Goal: Information Seeking & Learning: Learn about a topic

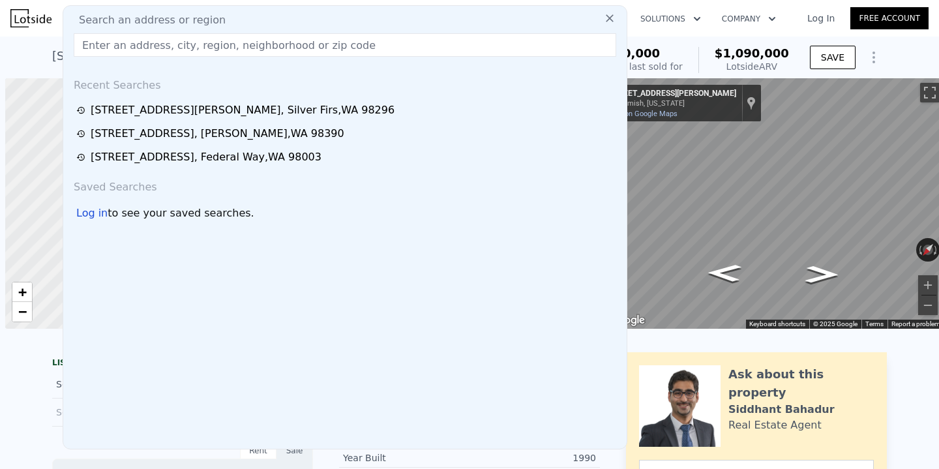
scroll to position [0, 5]
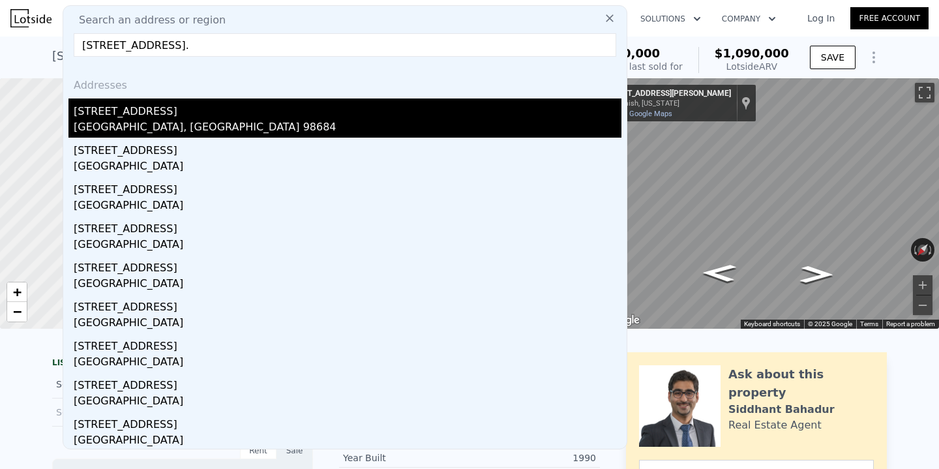
type input "[STREET_ADDRESS]."
click at [200, 115] on div "[STREET_ADDRESS]" at bounding box center [348, 108] width 548 height 21
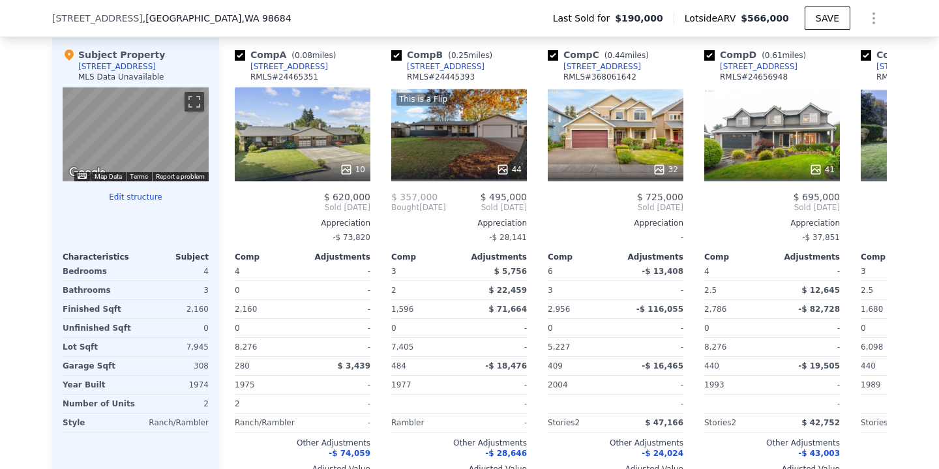
scroll to position [1331, 0]
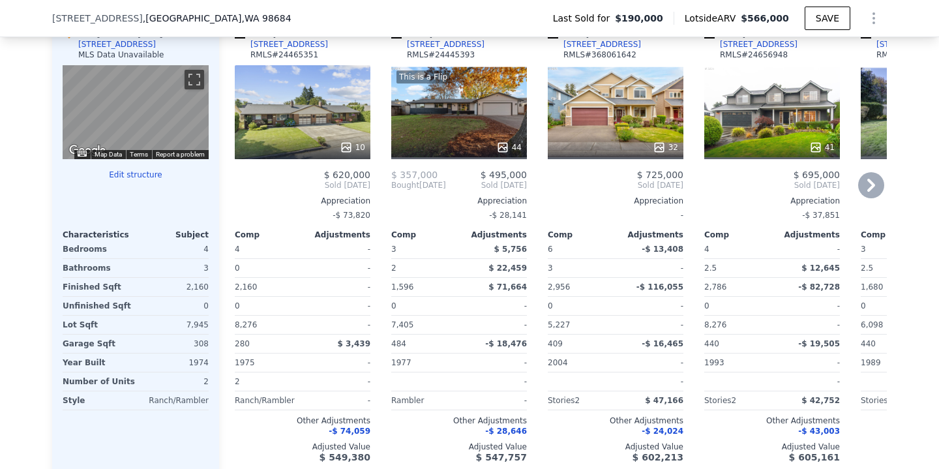
click at [318, 144] on div "10" at bounding box center [303, 147] width 125 height 13
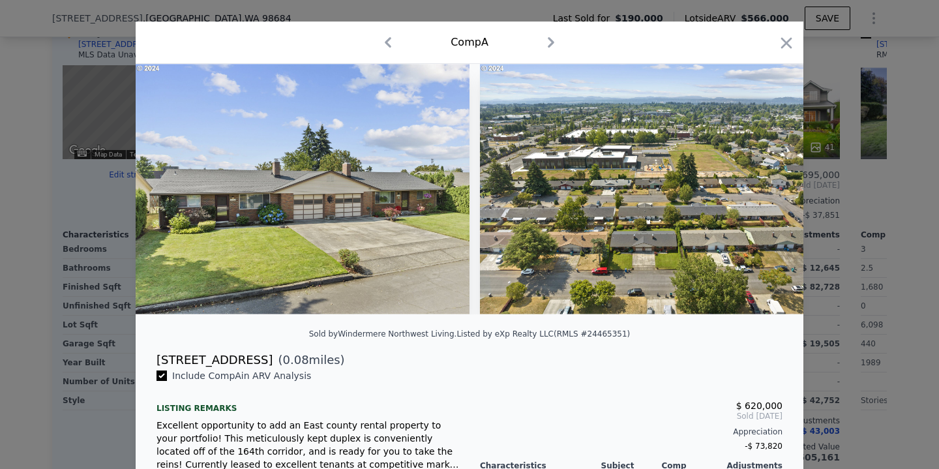
scroll to position [26, 0]
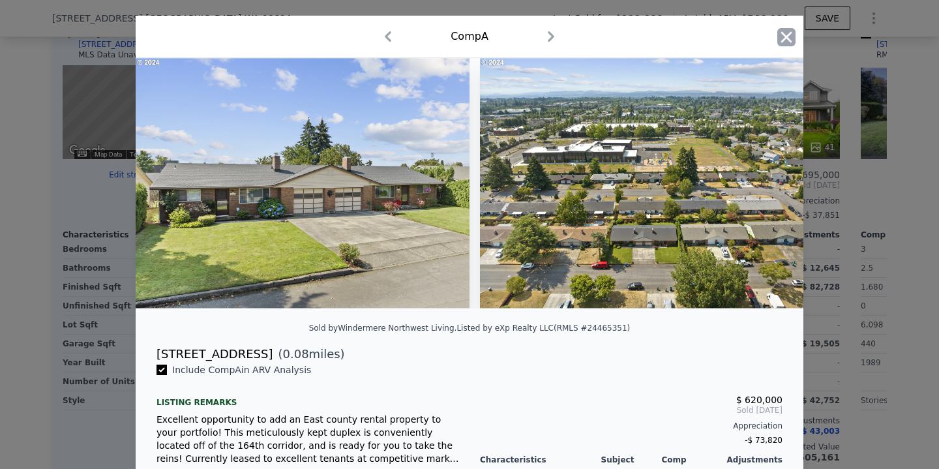
click at [782, 43] on icon "button" at bounding box center [786, 37] width 18 height 18
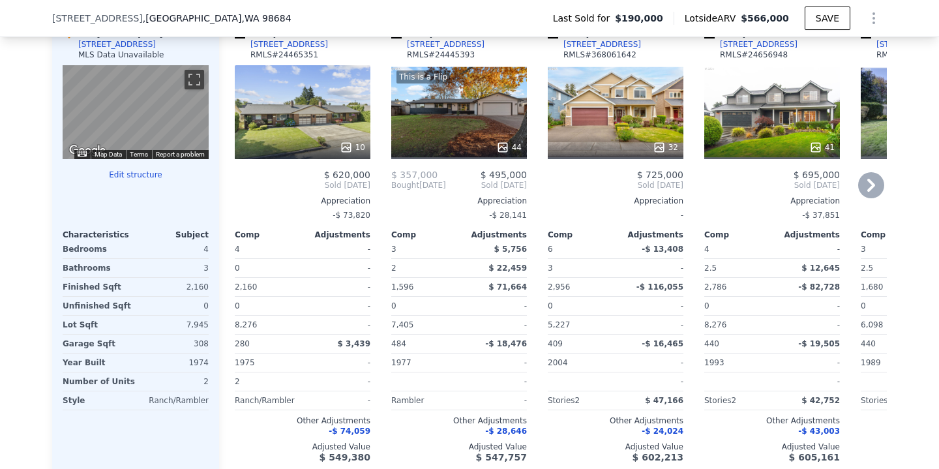
click at [292, 114] on div "10" at bounding box center [303, 112] width 136 height 94
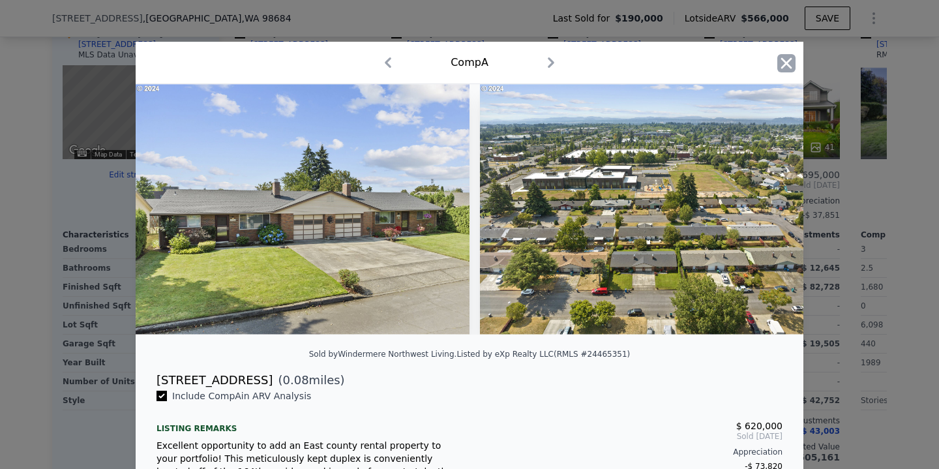
click at [781, 61] on icon "button" at bounding box center [786, 63] width 18 height 18
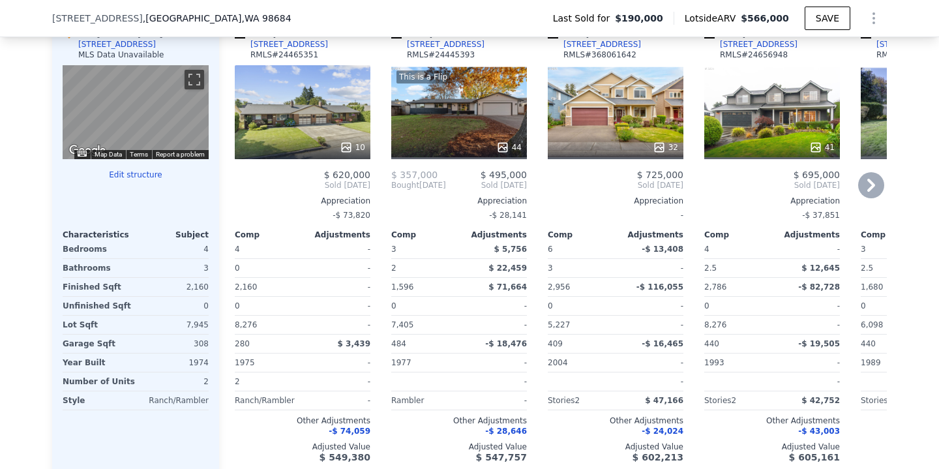
scroll to position [1279, 0]
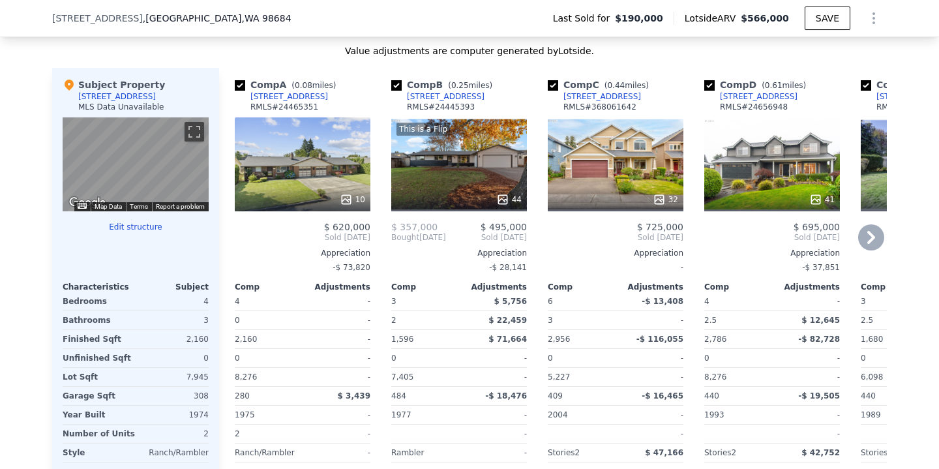
click at [323, 169] on div "10" at bounding box center [303, 164] width 136 height 94
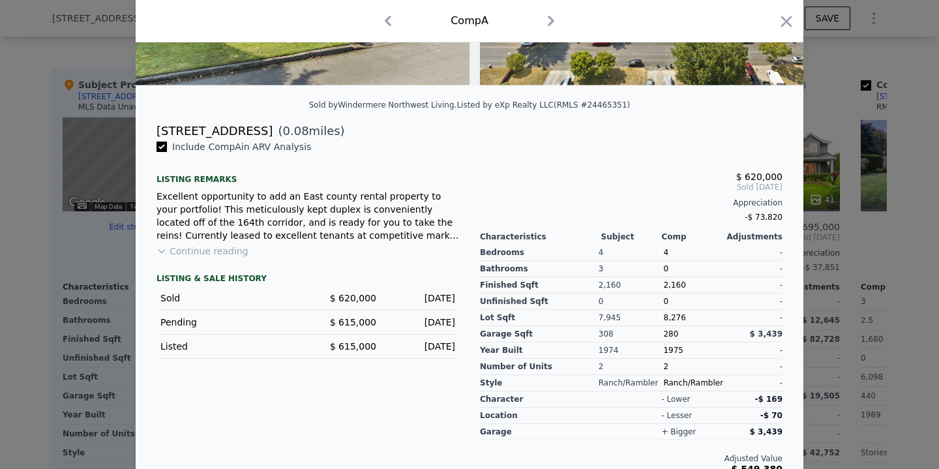
scroll to position [256, 0]
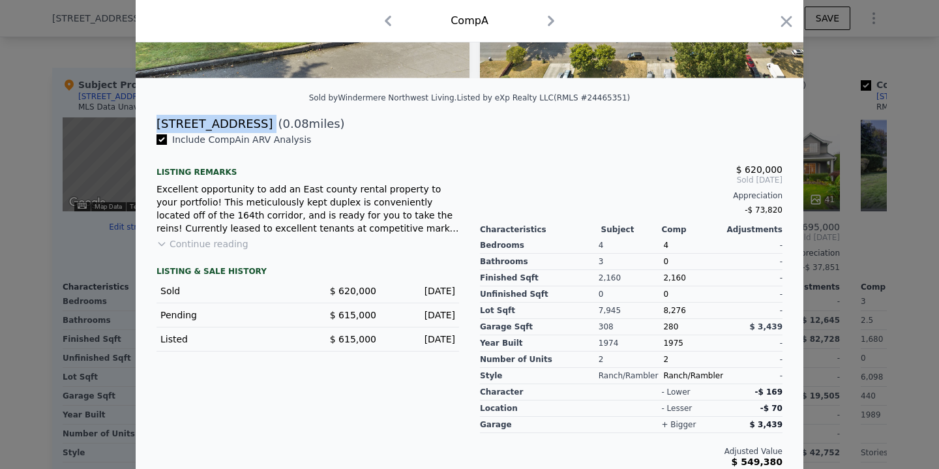
drag, startPoint x: 245, startPoint y: 125, endPoint x: 136, endPoint y: 130, distance: 108.4
click at [136, 130] on div "[STREET_ADDRESS] ( 0.08 miles)" at bounding box center [470, 124] width 668 height 18
copy div "[STREET_ADDRESS]"
click at [209, 243] on button "Continue reading" at bounding box center [203, 243] width 92 height 13
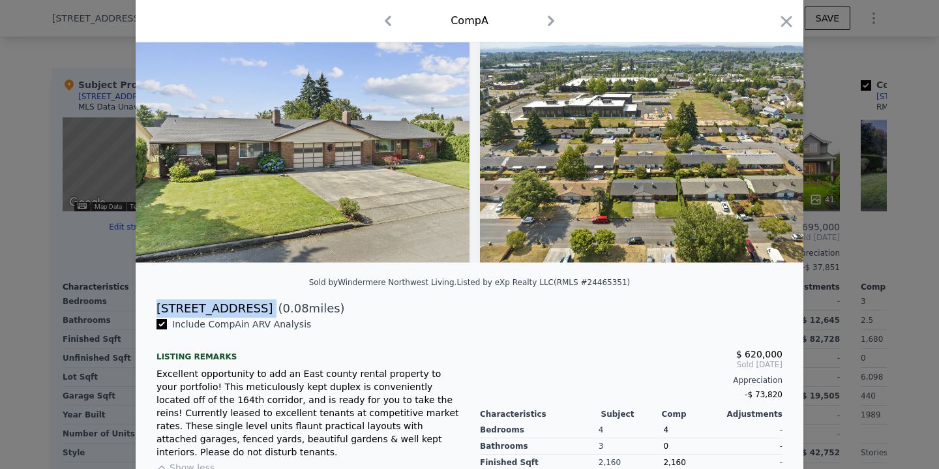
scroll to position [70, 0]
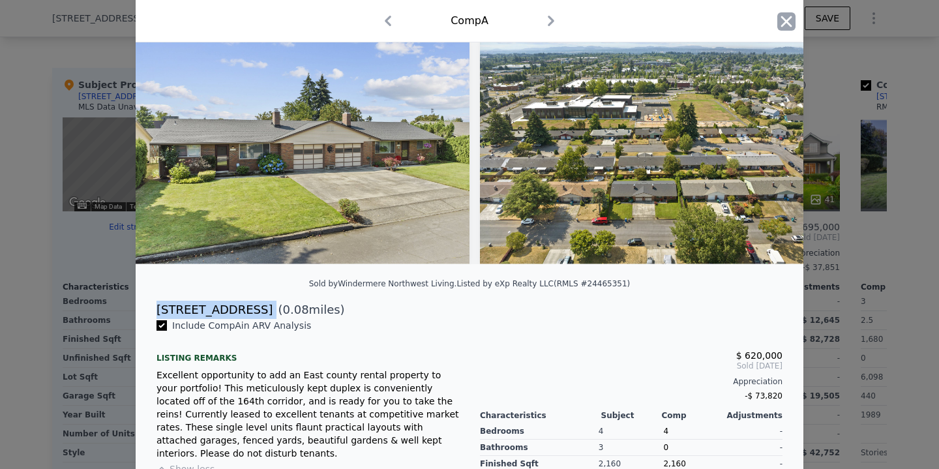
click at [790, 22] on icon "button" at bounding box center [786, 21] width 18 height 18
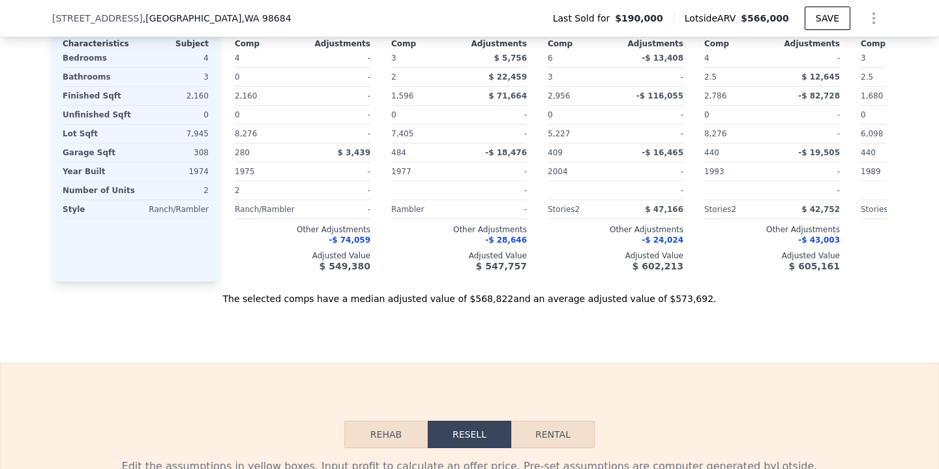
scroll to position [1925, 0]
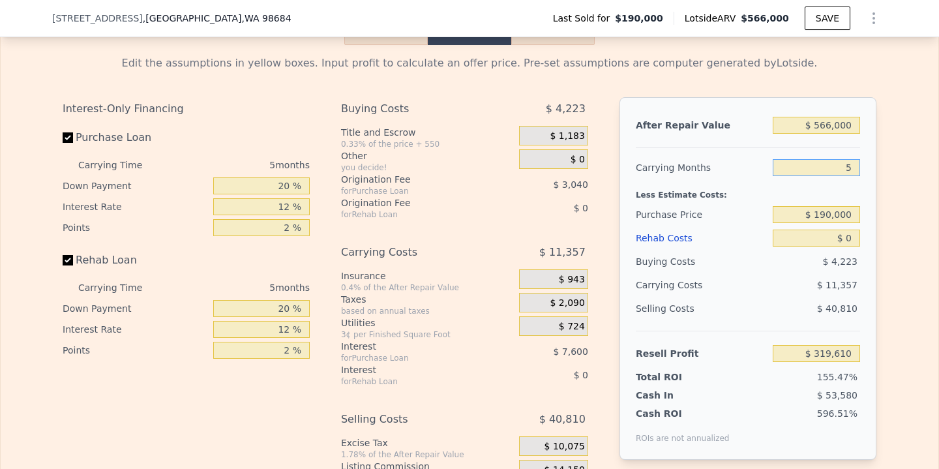
click at [854, 167] on input "5" at bounding box center [816, 167] width 87 height 17
type input "4"
type input "$ 321,881"
type input "4"
click at [832, 210] on input "$ 190,000" at bounding box center [816, 214] width 87 height 17
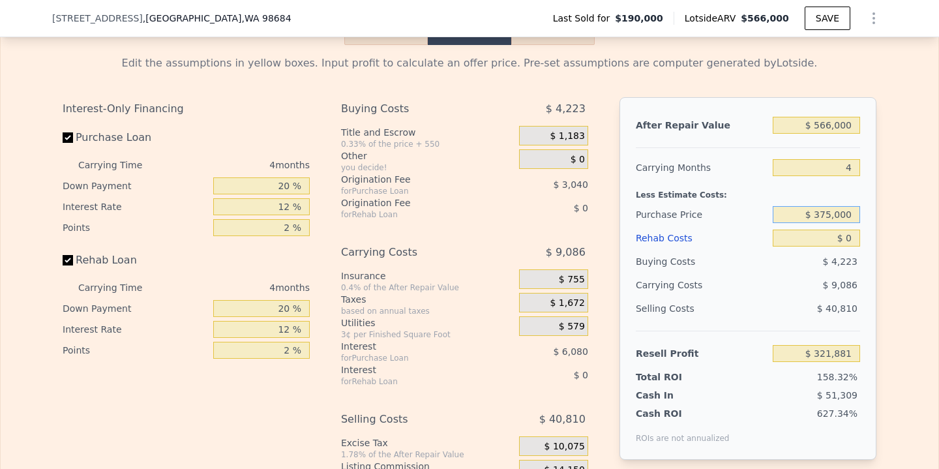
type input "$ 375,000"
click at [858, 238] on input "$ 0" at bounding box center [816, 238] width 87 height 17
type input "$ 127,385"
type input "$ 2"
type input "$ 127,383"
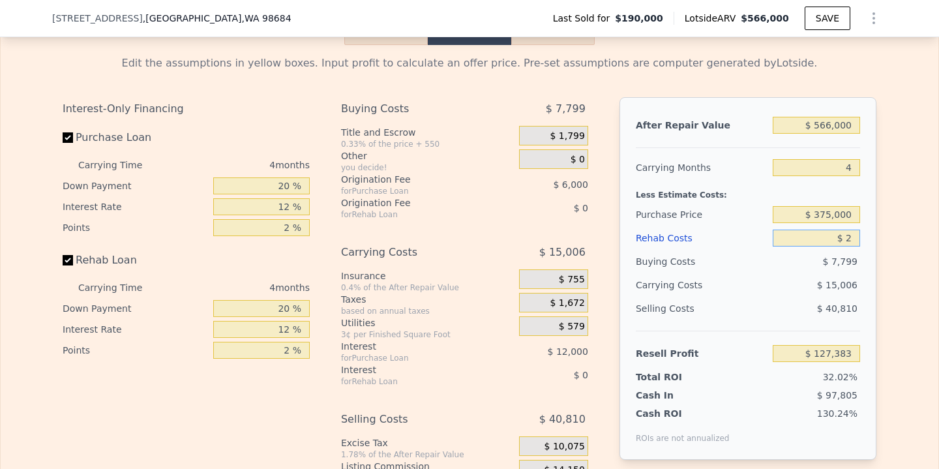
type input "$ 25"
type input "$ 127,360"
type input "$ 250"
type input "$ 127,123"
type input "$ 2,500"
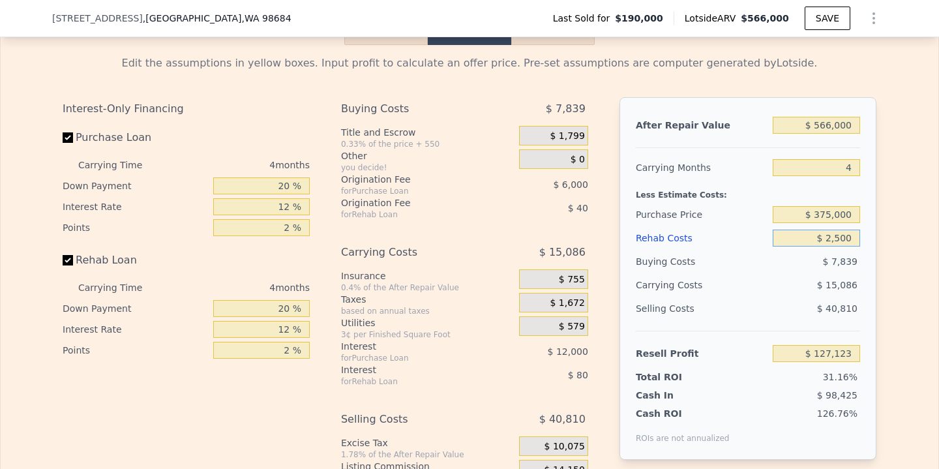
type input "$ 124,765"
type input "$ 25,000"
type input "$ 101,185"
type input "$ 25,000"
click at [876, 263] on div "After Repair Value $ 566,000 Carrying Months 4 Less Estimate Costs: Purchase Pr…" at bounding box center [748, 278] width 257 height 363
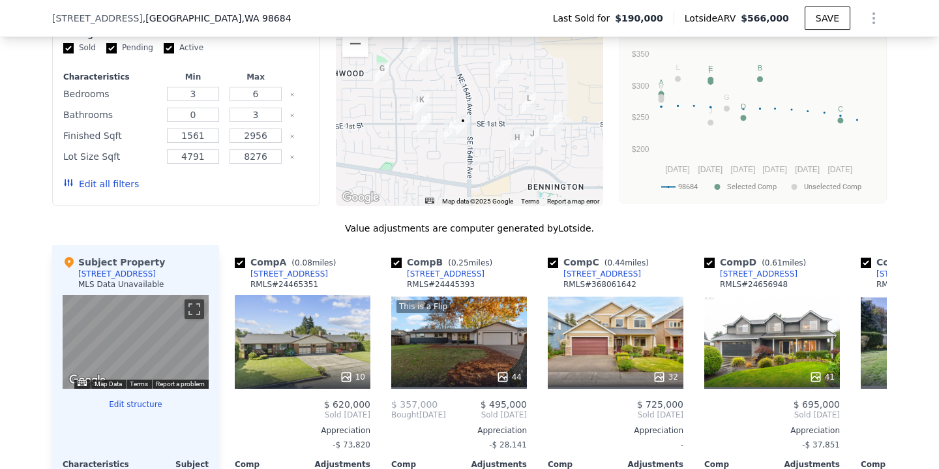
type input "5"
type input "$ 0"
type input "$ 319,610"
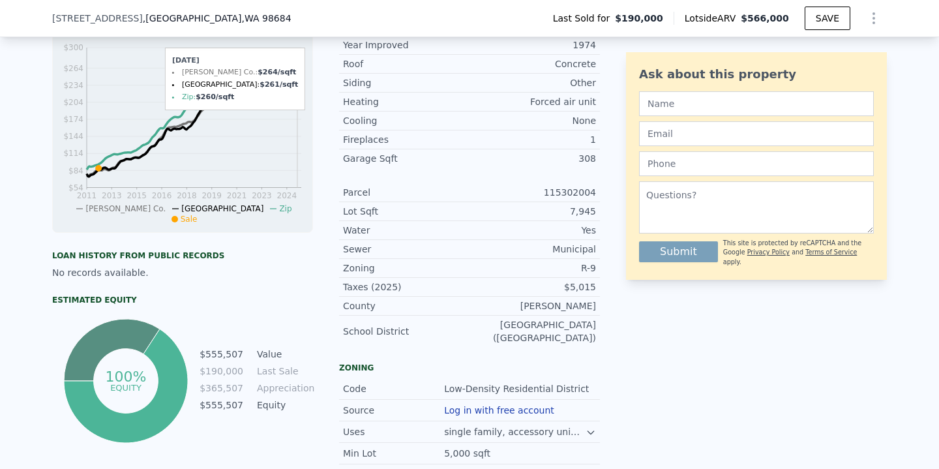
scroll to position [0, 0]
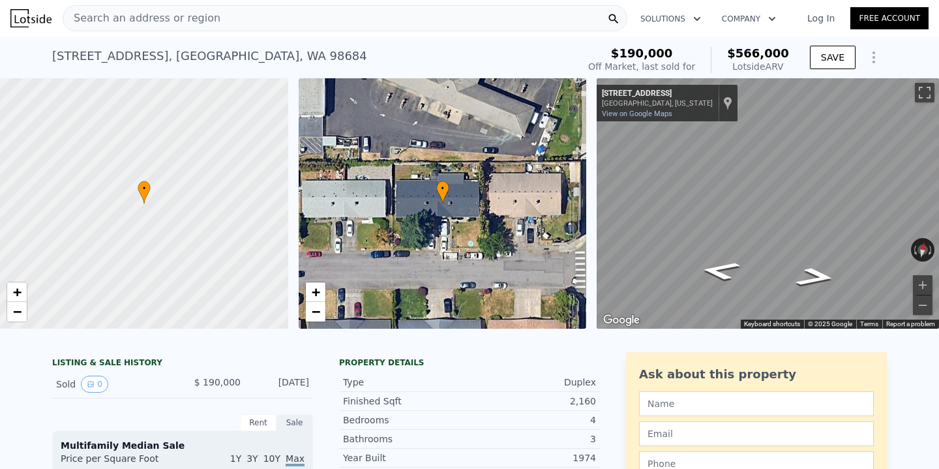
click at [222, 20] on div "Search an address or region" at bounding box center [345, 18] width 565 height 26
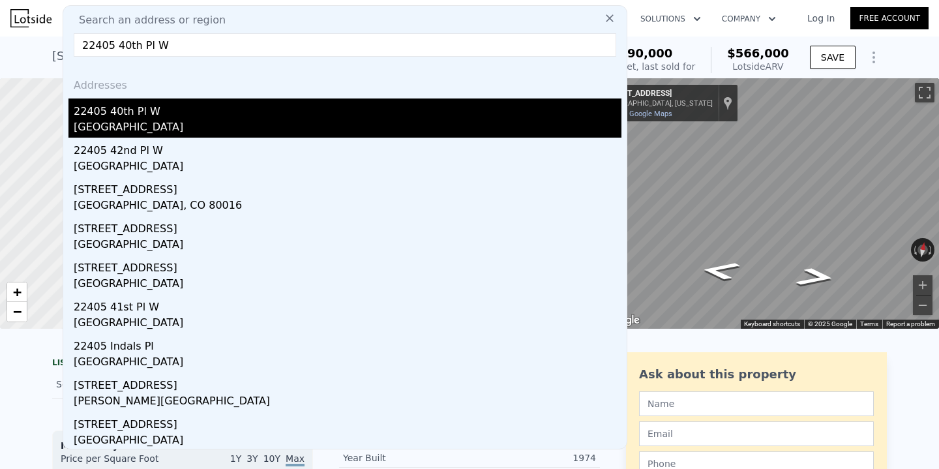
type input "22405 40th Pl W"
click at [209, 112] on div "22405 40th Pl W" at bounding box center [348, 108] width 548 height 21
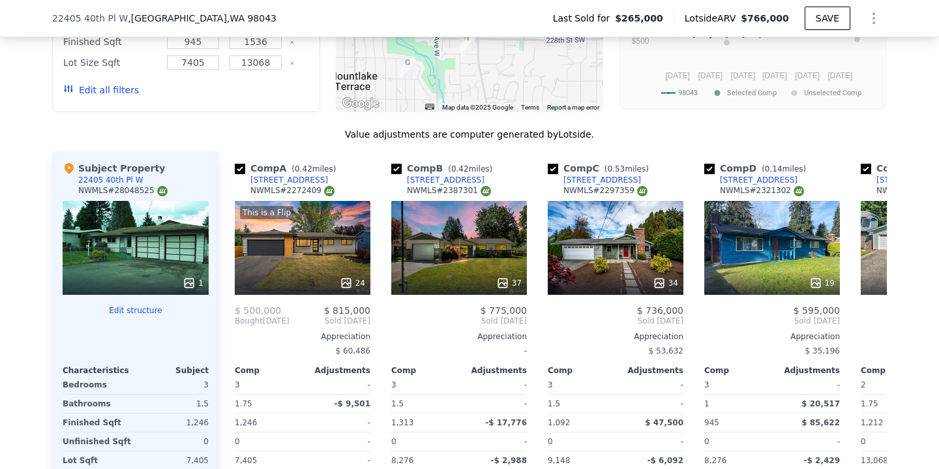
scroll to position [1339, 0]
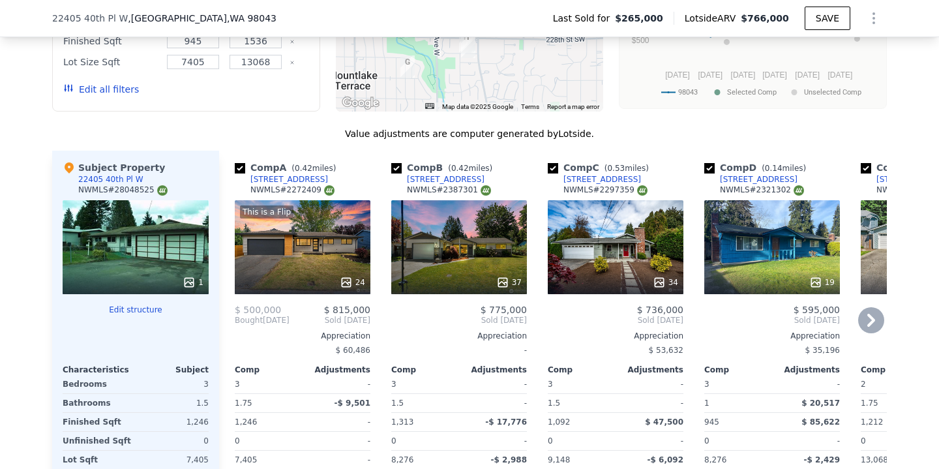
click at [329, 217] on div "This is a Flip 24" at bounding box center [303, 247] width 136 height 94
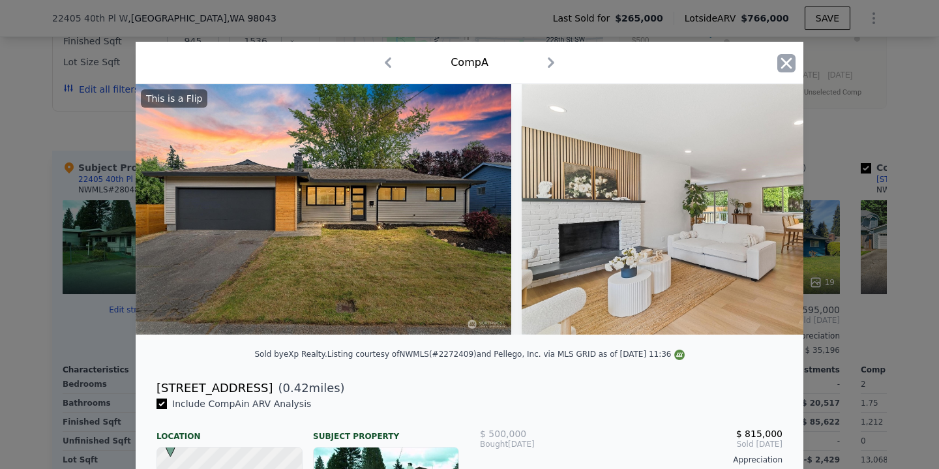
click at [783, 59] on icon "button" at bounding box center [786, 62] width 11 height 11
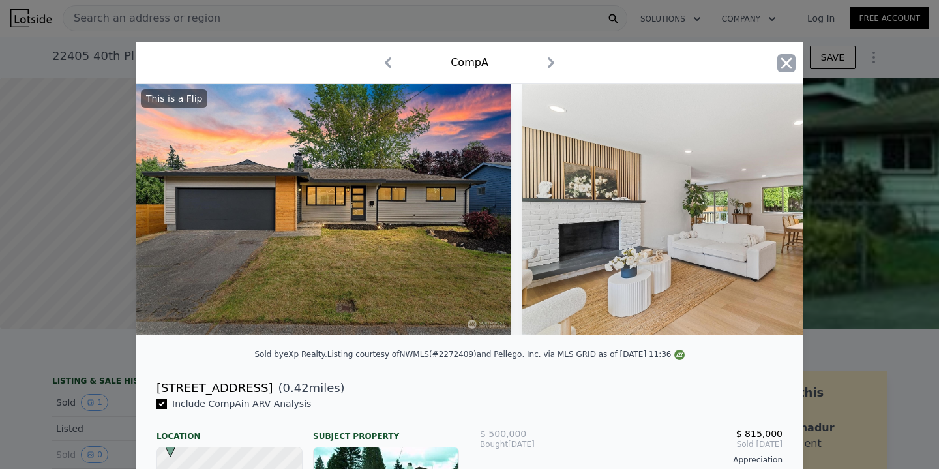
click at [781, 60] on icon "button" at bounding box center [786, 63] width 18 height 18
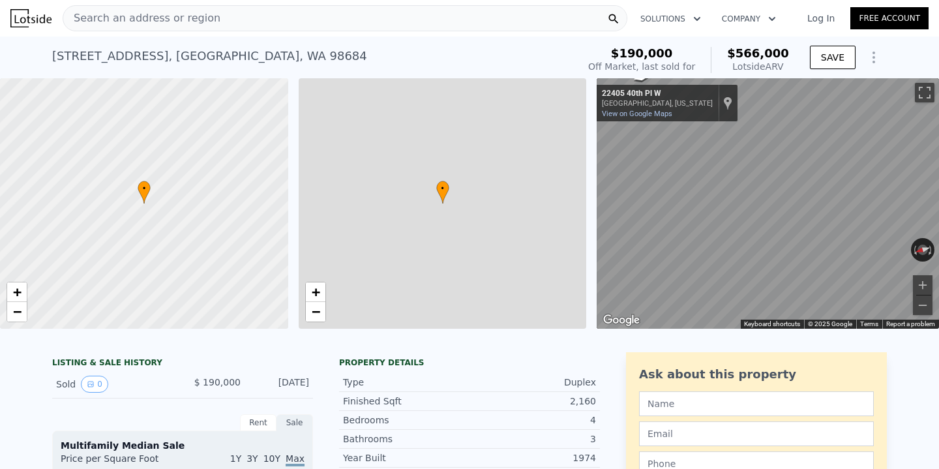
type input "3"
type input "6"
type input "0"
type input "3"
type input "1561"
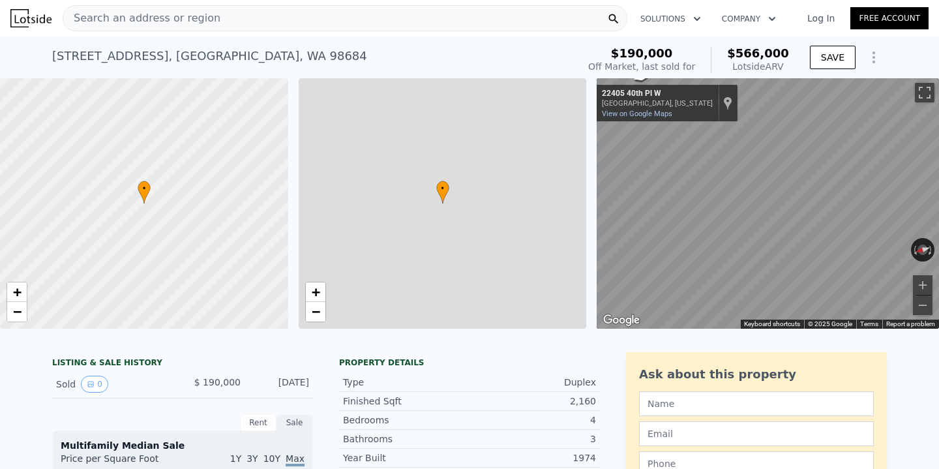
type input "2956"
type input "4791"
type input "8276"
type input "$ 566,000"
type input "5"
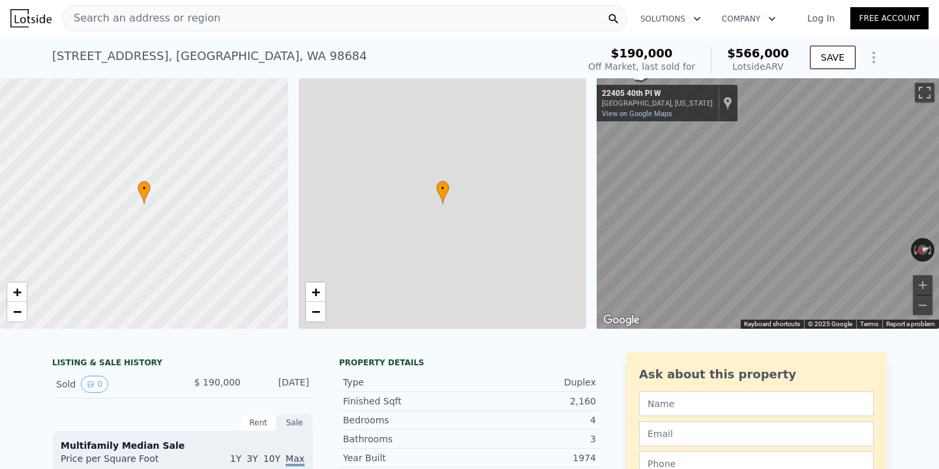
type input "$ 319,610"
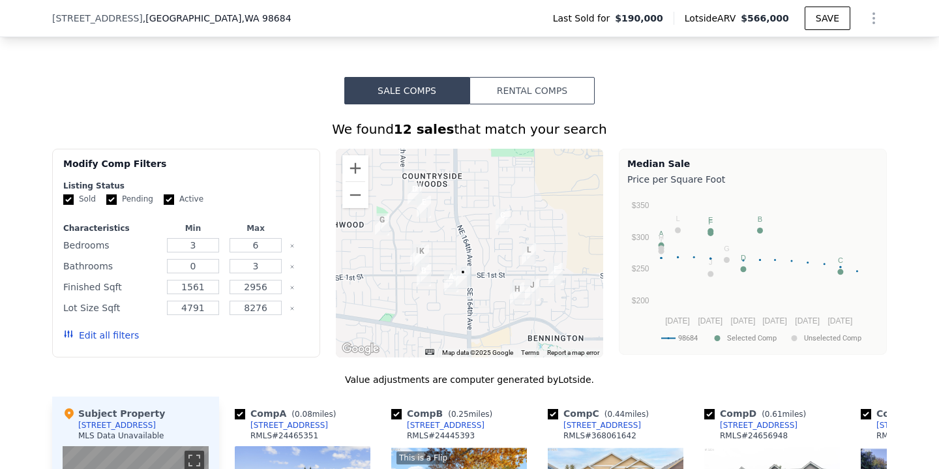
scroll to position [1132, 0]
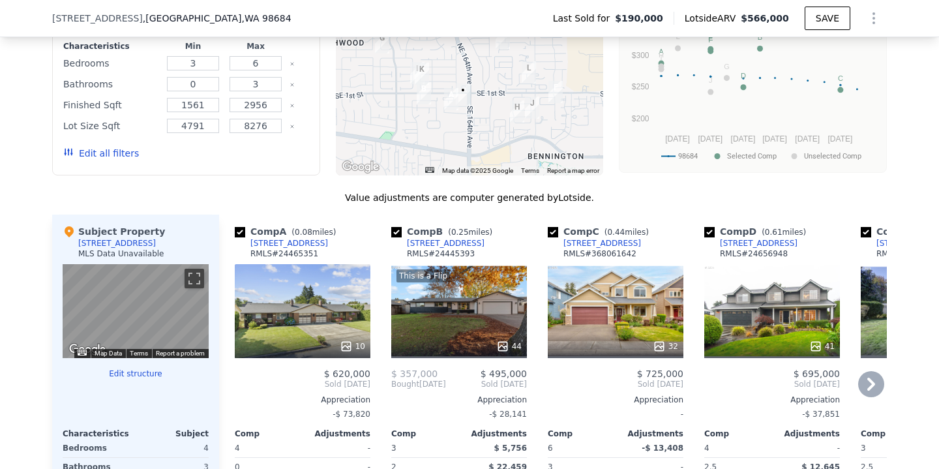
click at [307, 304] on div "10" at bounding box center [303, 311] width 136 height 94
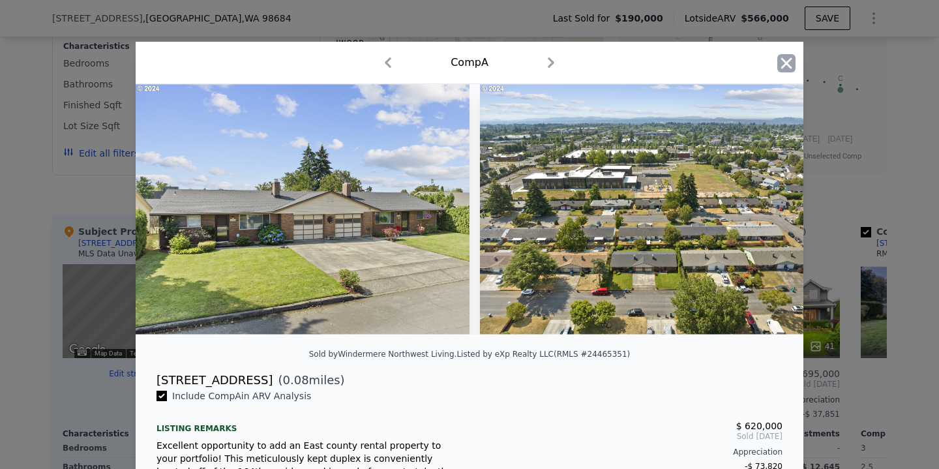
click at [789, 57] on icon "button" at bounding box center [786, 63] width 18 height 18
